Goal: Navigation & Orientation: Find specific page/section

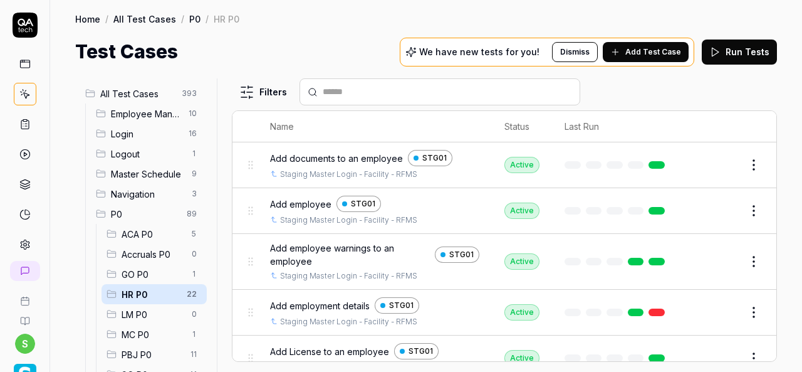
scroll to position [188, 0]
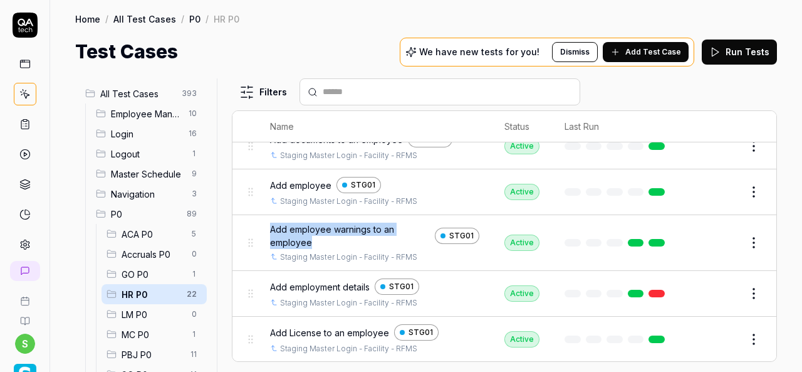
drag, startPoint x: 318, startPoint y: 238, endPoint x: 267, endPoint y: 231, distance: 51.8
click at [267, 231] on td "Add employee warnings to an employee STG01 Staging Master Login - Facility - RF…" at bounding box center [375, 243] width 234 height 56
copy span "Add employee warnings to an employee"
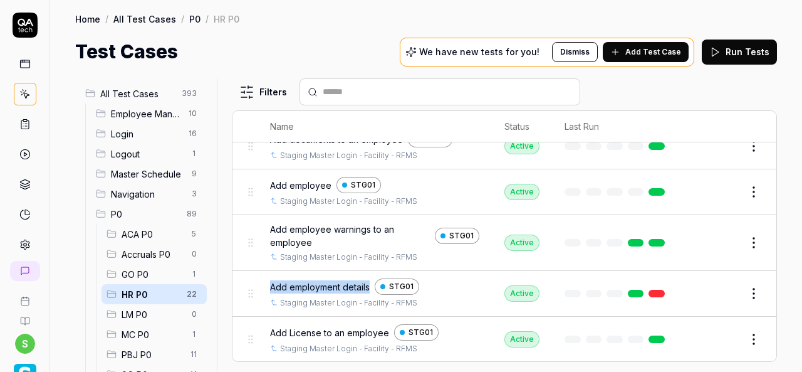
drag, startPoint x: 370, startPoint y: 282, endPoint x: 261, endPoint y: 281, distance: 109.0
click at [261, 281] on td "Add employment details STG01 Staging Master Login - Facility - RFMS" at bounding box center [375, 294] width 234 height 46
copy span "Add employment details"
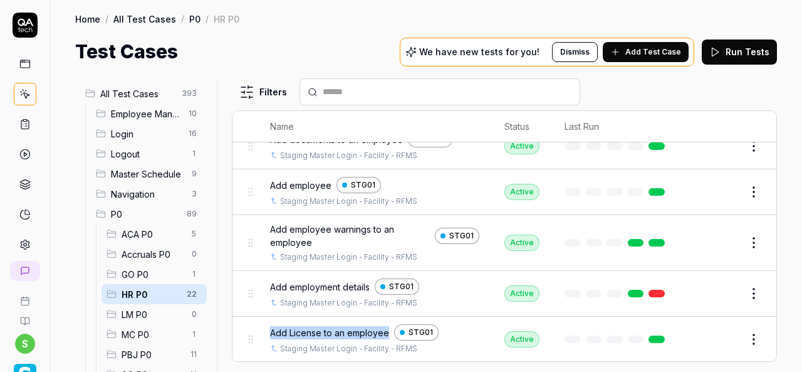
drag, startPoint x: 389, startPoint y: 329, endPoint x: 272, endPoint y: 329, distance: 117.2
click at [272, 329] on div "Add License to an employee STG01" at bounding box center [374, 332] width 209 height 16
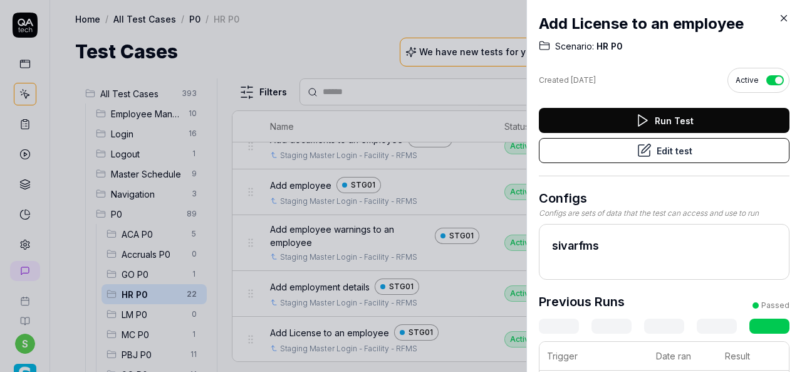
click at [325, 39] on div at bounding box center [401, 186] width 802 height 372
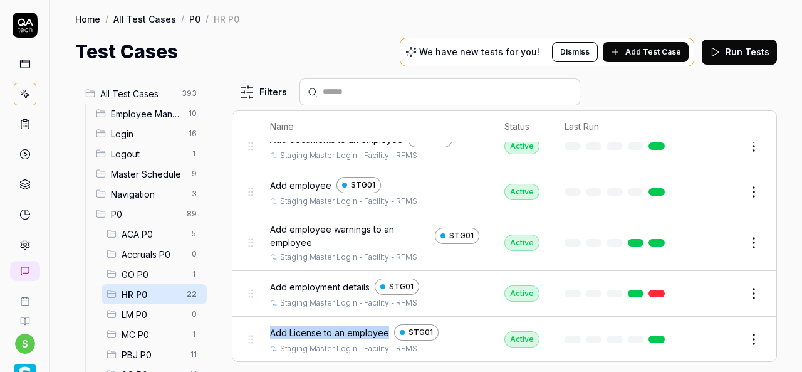
drag, startPoint x: 387, startPoint y: 328, endPoint x: 269, endPoint y: 325, distance: 118.4
click at [269, 325] on td "Add License to an employee STG01 Staging Master Login - Facility - RFMS" at bounding box center [375, 339] width 234 height 46
copy span "Add License to an employee"
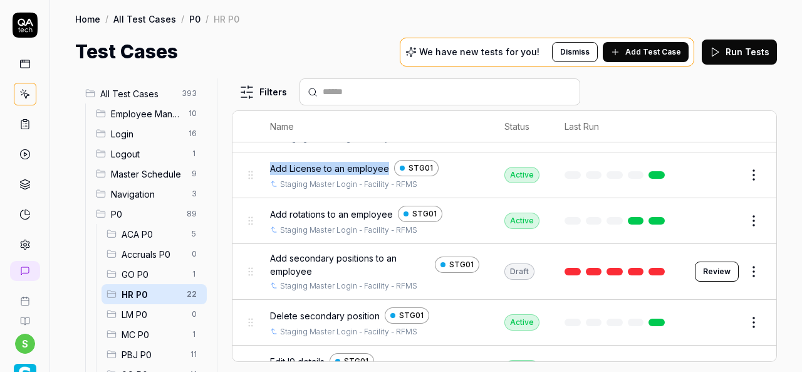
scroll to position [376, 0]
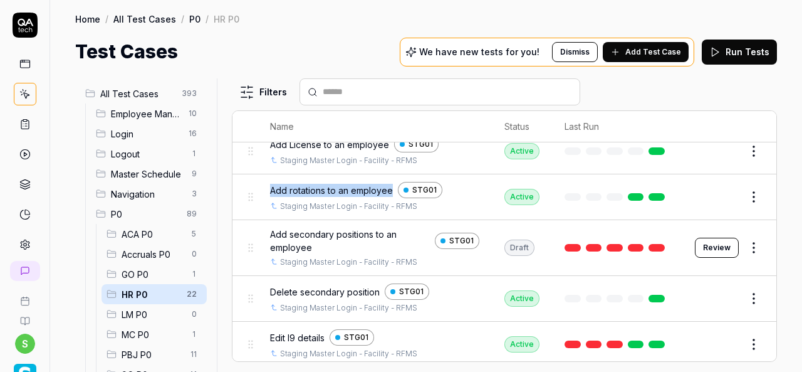
drag, startPoint x: 391, startPoint y: 185, endPoint x: 258, endPoint y: 187, distance: 132.8
click at [258, 187] on td "Add rotations to an employee STG01 Staging Master Login - Facility - RFMS" at bounding box center [375, 197] width 234 height 46
copy span "Add rotations to an employee"
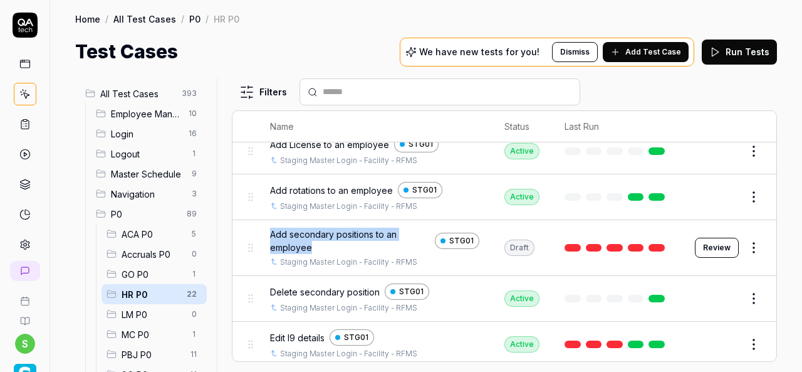
drag, startPoint x: 313, startPoint y: 241, endPoint x: 264, endPoint y: 231, distance: 50.5
click at [264, 231] on td "Add secondary positions to an employee STG01 Staging Master Login - Facility - …" at bounding box center [375, 248] width 234 height 56
copy span "Add secondary positions to an employee"
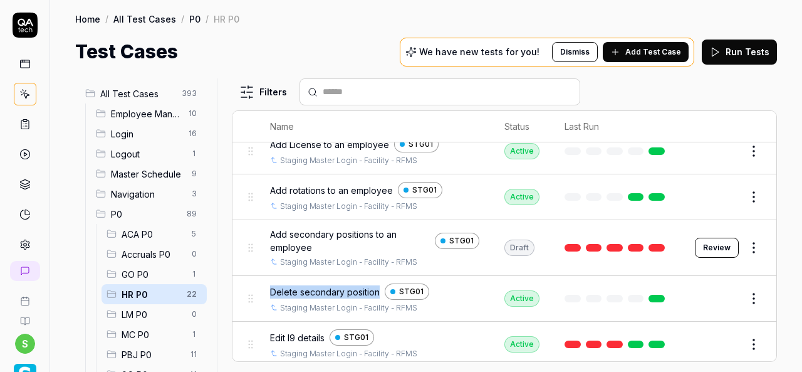
drag, startPoint x: 379, startPoint y: 284, endPoint x: 269, endPoint y: 284, distance: 109.6
click at [270, 284] on div "Delete secondary position STG01" at bounding box center [374, 291] width 209 height 16
copy span "Delete secondary position"
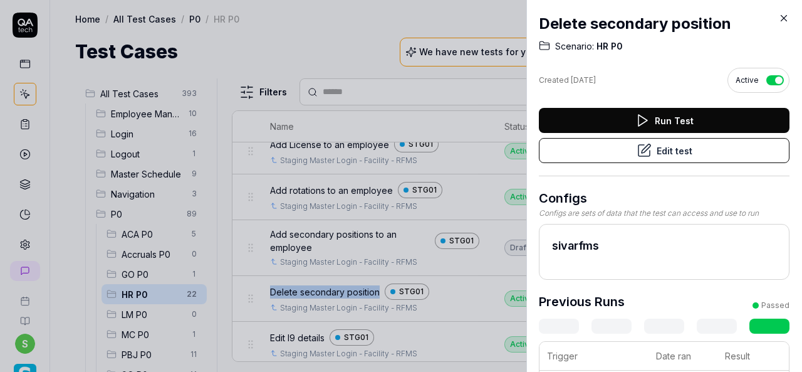
click at [781, 23] on icon at bounding box center [783, 18] width 11 height 11
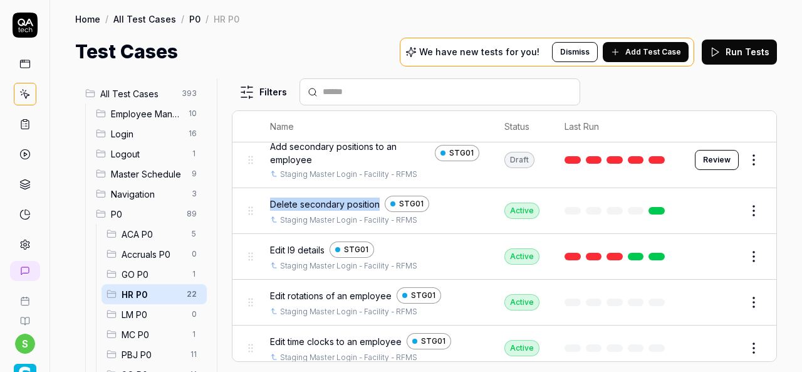
scroll to position [501, 0]
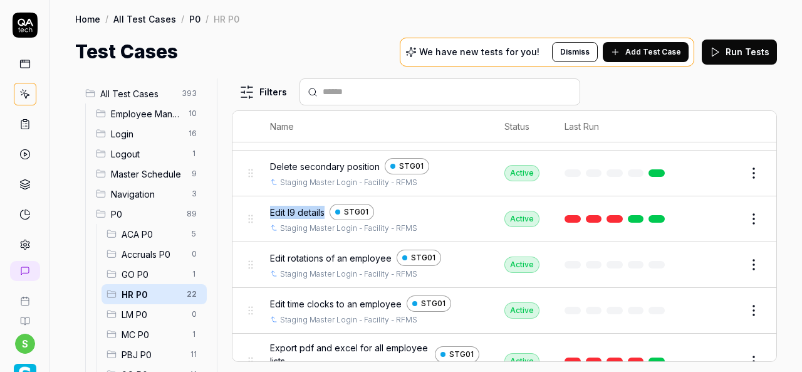
drag, startPoint x: 325, startPoint y: 204, endPoint x: 269, endPoint y: 204, distance: 55.8
click at [269, 204] on td "Edit I9 details STG01 Staging Master Login - Facility - RFMS" at bounding box center [375, 219] width 234 height 46
copy span "Edit I9 details"
drag, startPoint x: 391, startPoint y: 250, endPoint x: 271, endPoint y: 251, distance: 120.3
click at [271, 251] on div "Edit rotations of an employee STG01" at bounding box center [374, 257] width 209 height 16
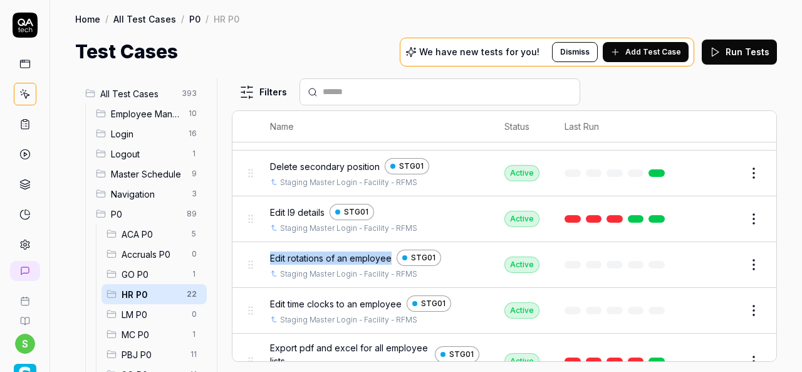
copy span "Edit rotations of an employee"
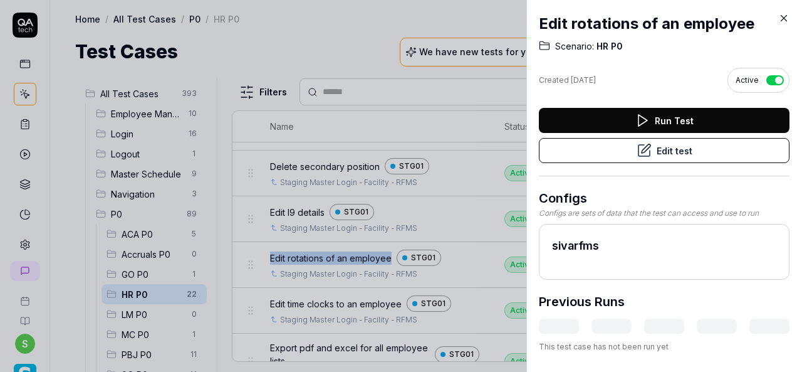
click at [784, 19] on icon at bounding box center [783, 18] width 11 height 11
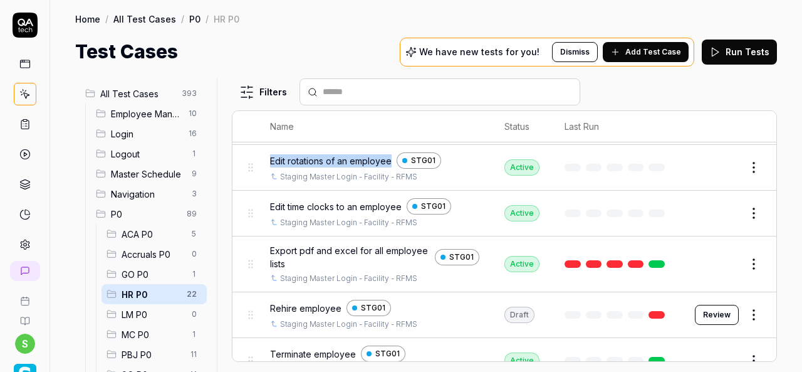
scroll to position [627, 0]
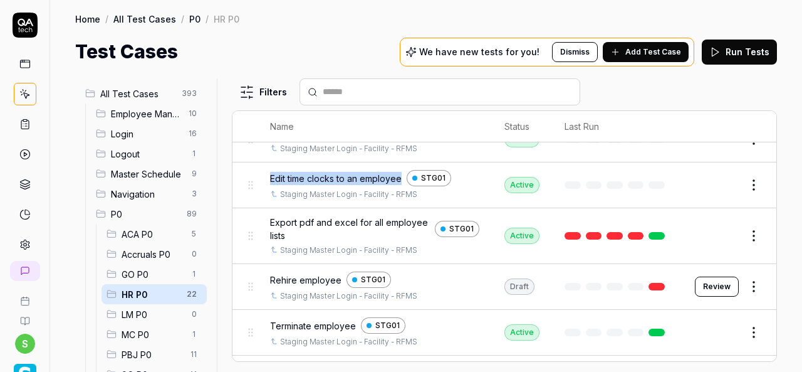
drag, startPoint x: 401, startPoint y: 172, endPoint x: 266, endPoint y: 174, distance: 134.7
click at [266, 174] on td "Edit time clocks to an employee STG01 Staging Master Login - Facility - RFMS" at bounding box center [375, 185] width 234 height 46
copy span "Edit time clocks to an employee"
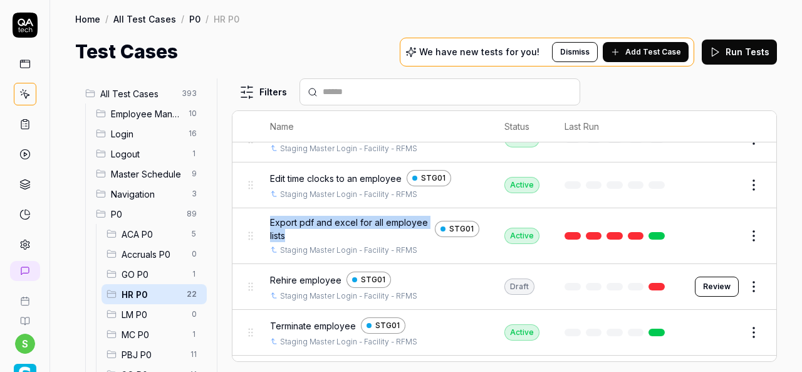
drag, startPoint x: 286, startPoint y: 226, endPoint x: 268, endPoint y: 217, distance: 21.0
click at [268, 217] on td "Export pdf and excel for all employee lists STG01 Staging Master Login - Facili…" at bounding box center [375, 236] width 234 height 56
copy span "Export pdf and excel for all employee lists"
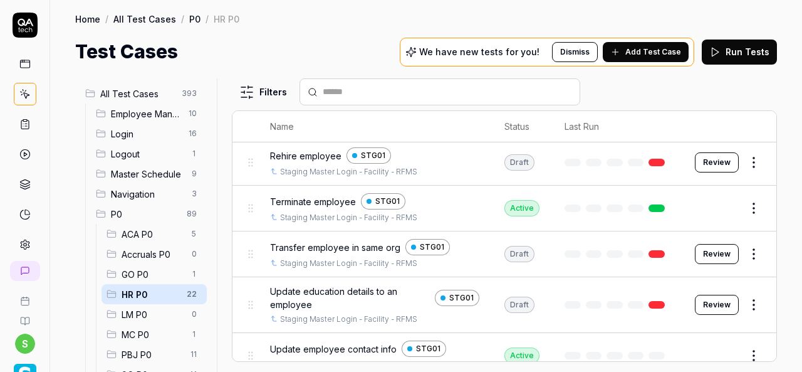
scroll to position [752, 0]
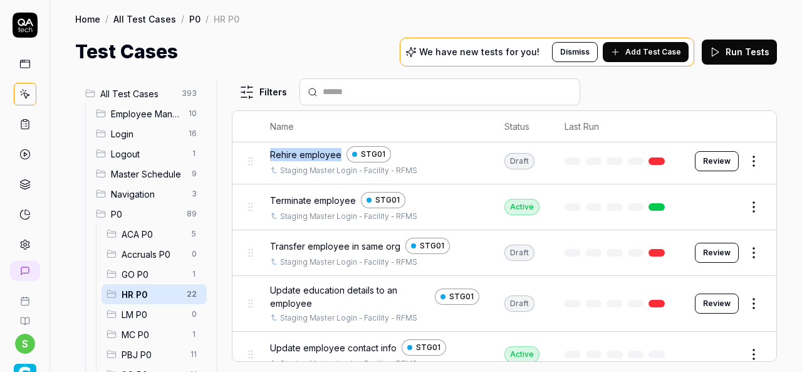
drag, startPoint x: 338, startPoint y: 146, endPoint x: 270, endPoint y: 145, distance: 68.3
click at [270, 146] on div "Rehire employee STG01" at bounding box center [374, 154] width 209 height 16
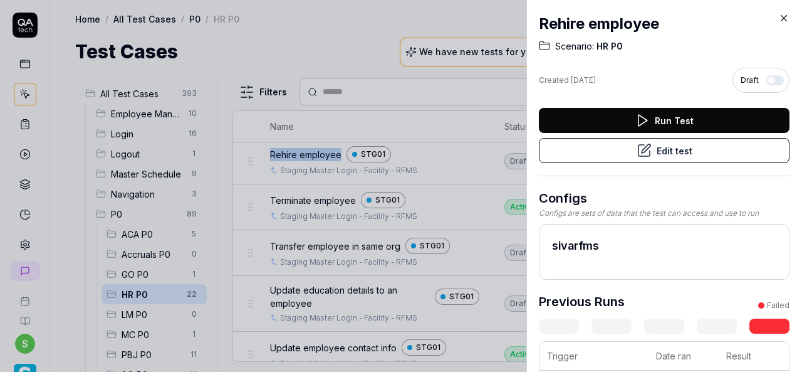
click at [782, 14] on icon at bounding box center [783, 18] width 11 height 11
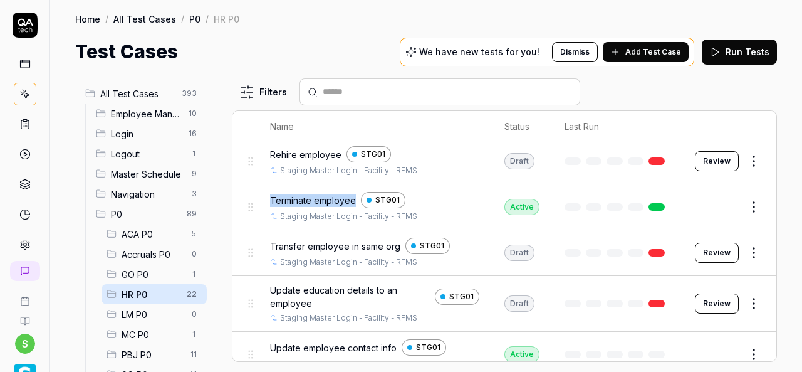
drag, startPoint x: 355, startPoint y: 190, endPoint x: 262, endPoint y: 190, distance: 93.4
click at [262, 190] on td "Terminate employee STG01 Staging Master Login - Facility - RFMS" at bounding box center [375, 207] width 234 height 46
drag, startPoint x: 397, startPoint y: 235, endPoint x: 264, endPoint y: 235, distance: 133.5
click at [264, 235] on td "Transfer employee in same org STG01 Staging Master Login - Facility - RFMS" at bounding box center [375, 253] width 234 height 46
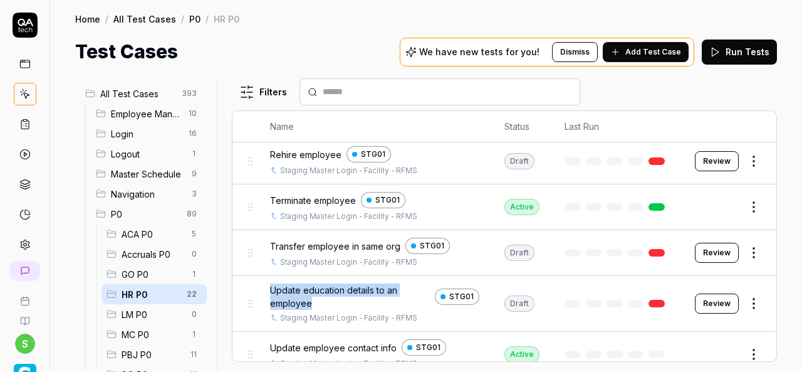
drag, startPoint x: 313, startPoint y: 291, endPoint x: 267, endPoint y: 276, distance: 48.7
click at [267, 276] on td "Update education details to an employee STG01 Staging Master Login - Facility -…" at bounding box center [375, 304] width 234 height 56
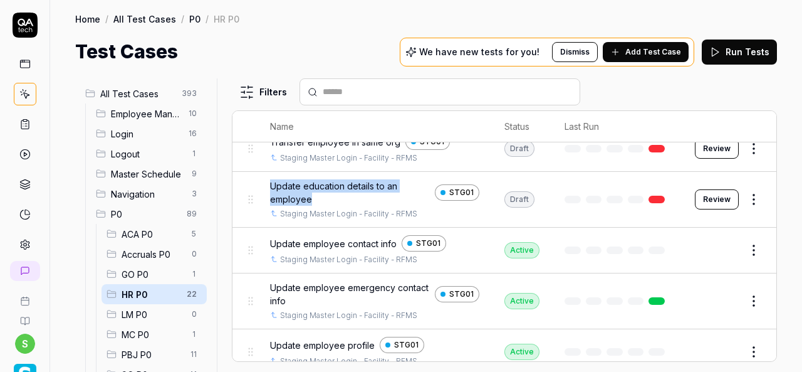
scroll to position [856, 0]
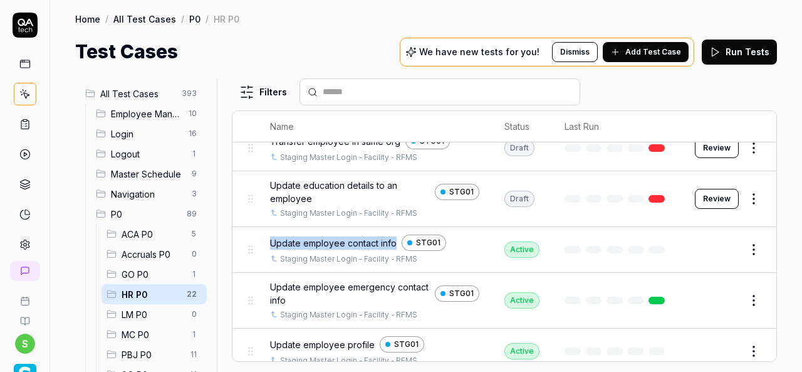
drag, startPoint x: 395, startPoint y: 232, endPoint x: 271, endPoint y: 232, distance: 124.7
click at [271, 234] on div "Update employee contact info STG01" at bounding box center [374, 242] width 209 height 16
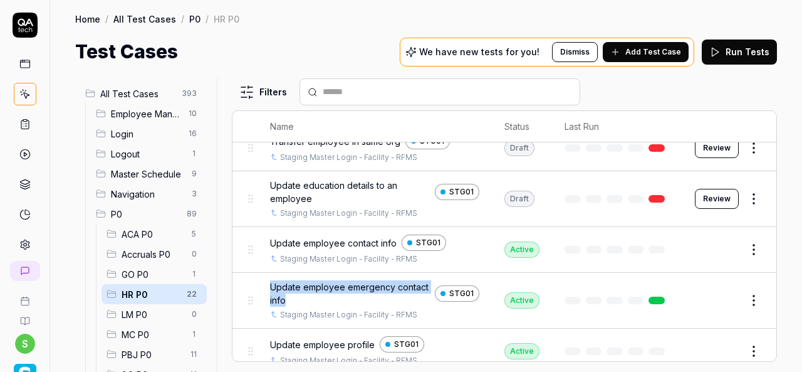
drag, startPoint x: 284, startPoint y: 289, endPoint x: 268, endPoint y: 279, distance: 19.1
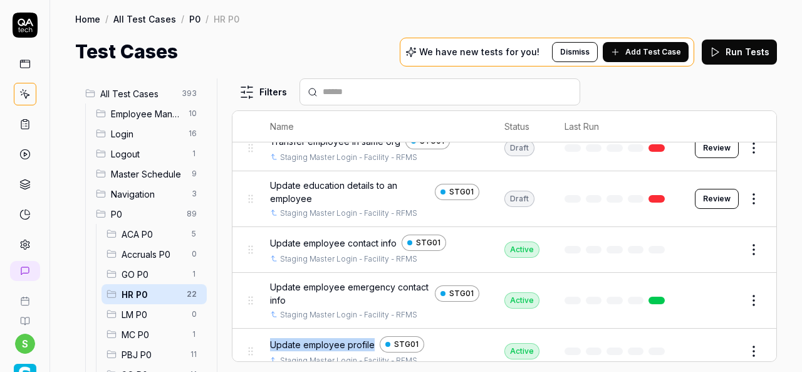
drag, startPoint x: 371, startPoint y: 331, endPoint x: 272, endPoint y: 331, distance: 99.0
click at [272, 338] on span "Update employee profile" at bounding box center [322, 344] width 105 height 13
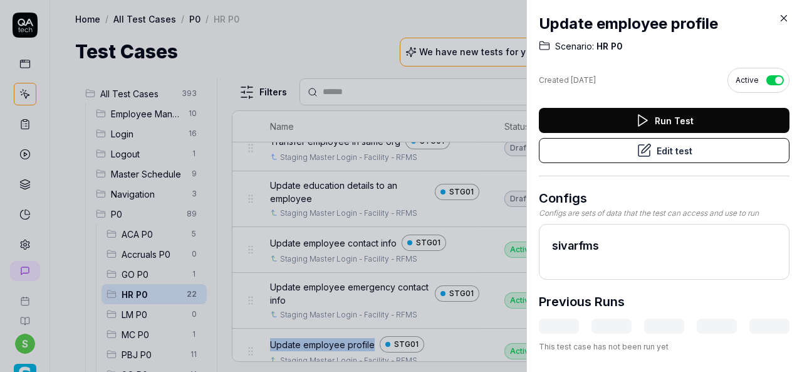
click at [784, 18] on icon at bounding box center [783, 18] width 11 height 11
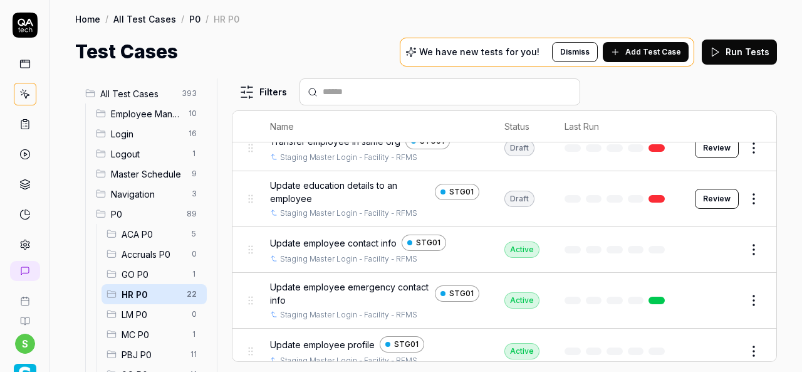
click at [375, 54] on div "Test Cases We have new tests for you! Dismiss Add Test Case Run Tests" at bounding box center [426, 52] width 702 height 28
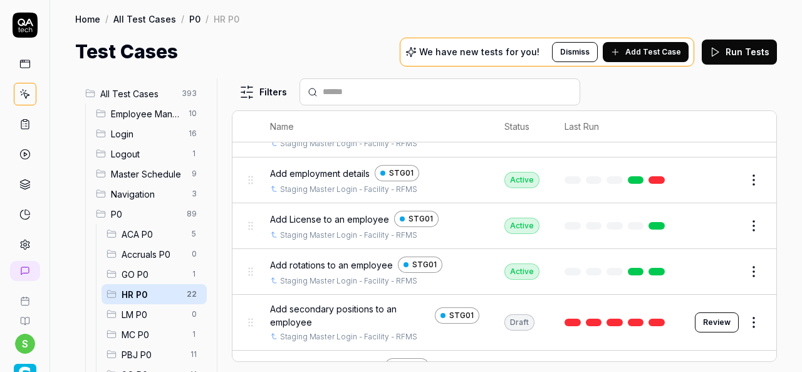
scroll to position [293, 0]
